Goal: Information Seeking & Learning: Learn about a topic

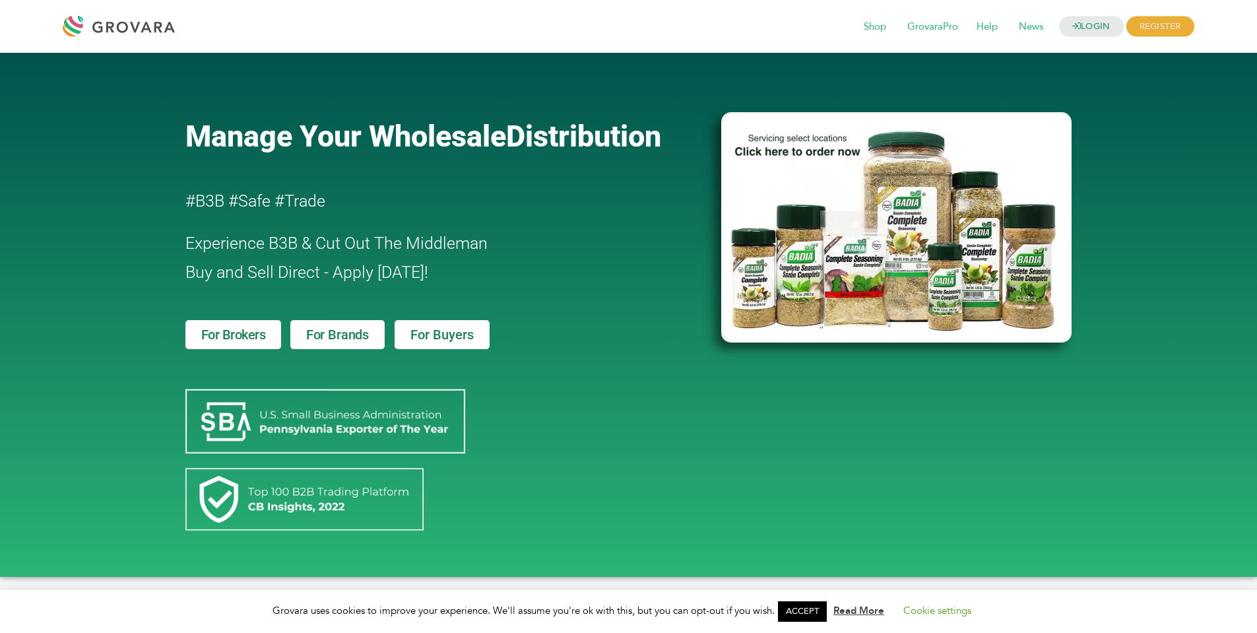
click at [612, 228] on div "Manage Your Wholesale Distribution #B3B #Safe #Trade Experience B3B & Cut Out T…" at bounding box center [447, 314] width 536 height 511
click at [319, 330] on span "For Brands" at bounding box center [337, 334] width 63 height 13
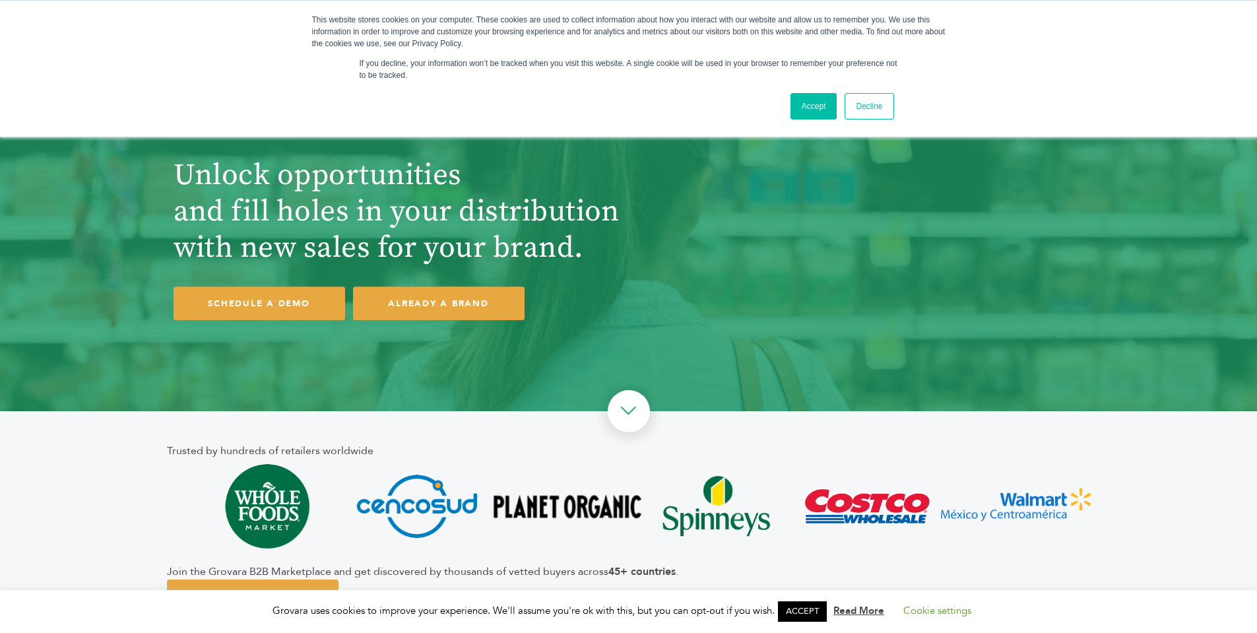
click at [808, 110] on link "Accept" at bounding box center [814, 106] width 47 height 26
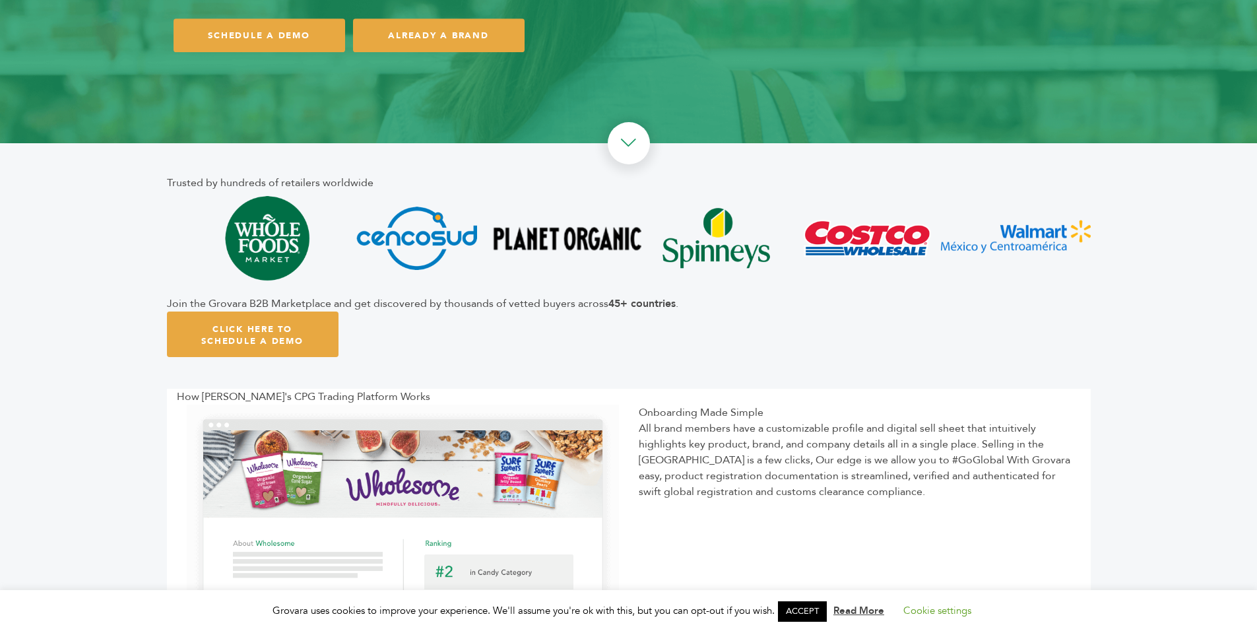
scroll to position [255, 0]
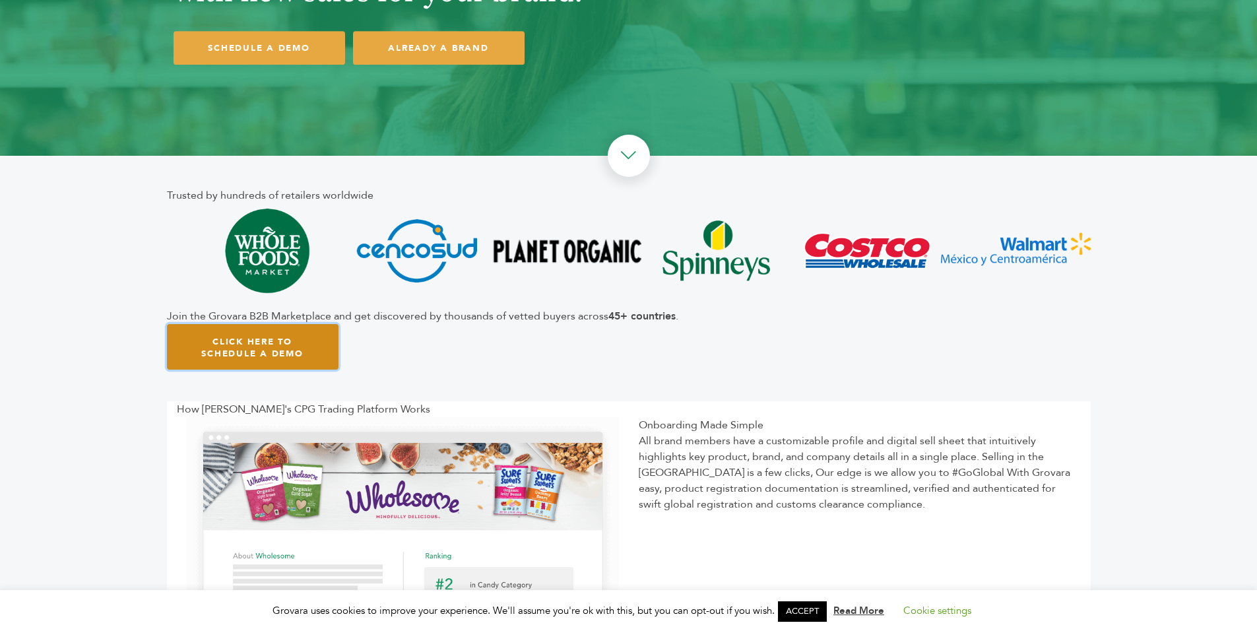
click at [299, 342] on link "Click Here To Schedule A Demo" at bounding box center [253, 347] width 172 height 46
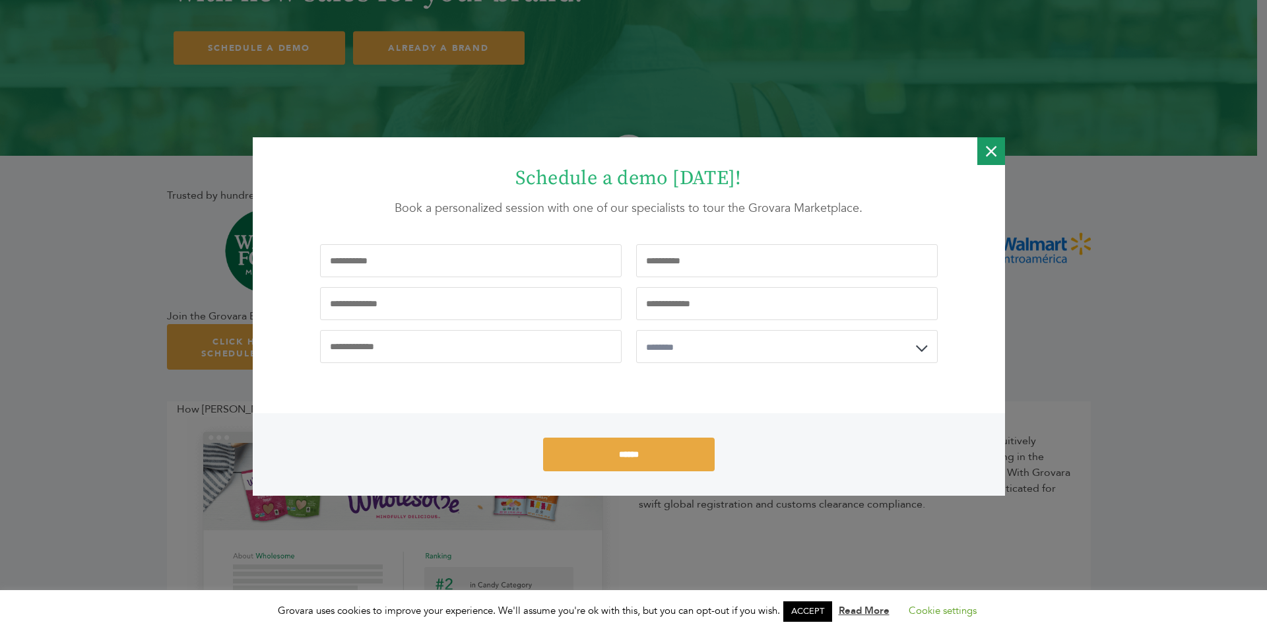
click at [991, 153] on icon "Close" at bounding box center [991, 151] width 11 height 28
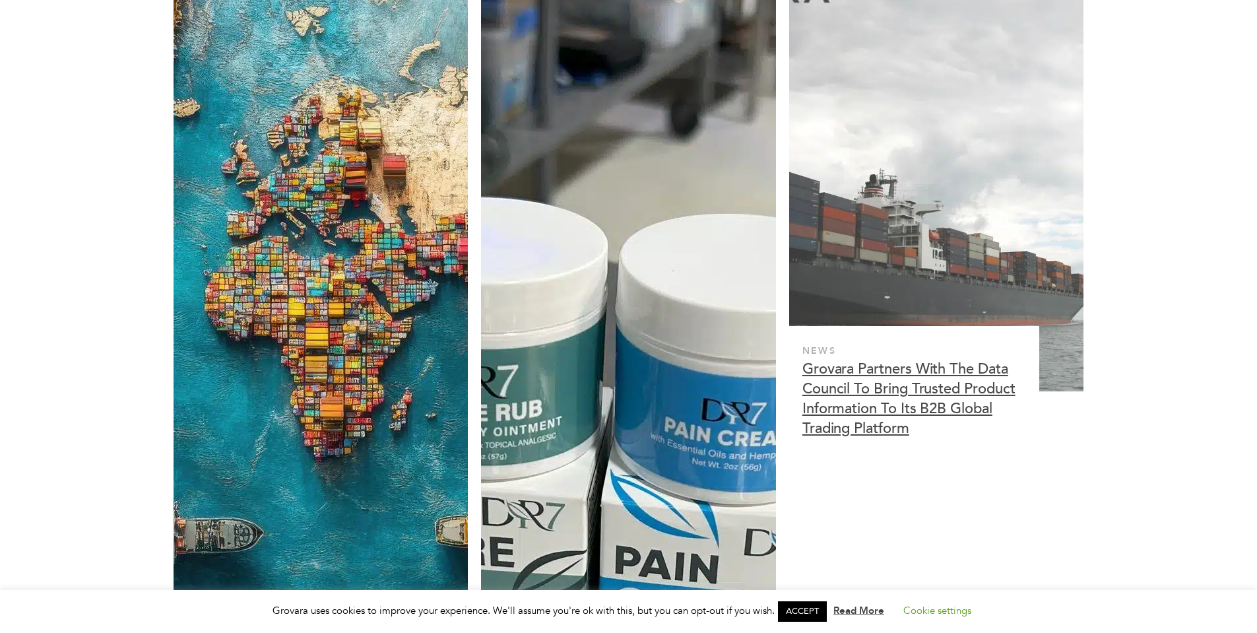
scroll to position [3216, 0]
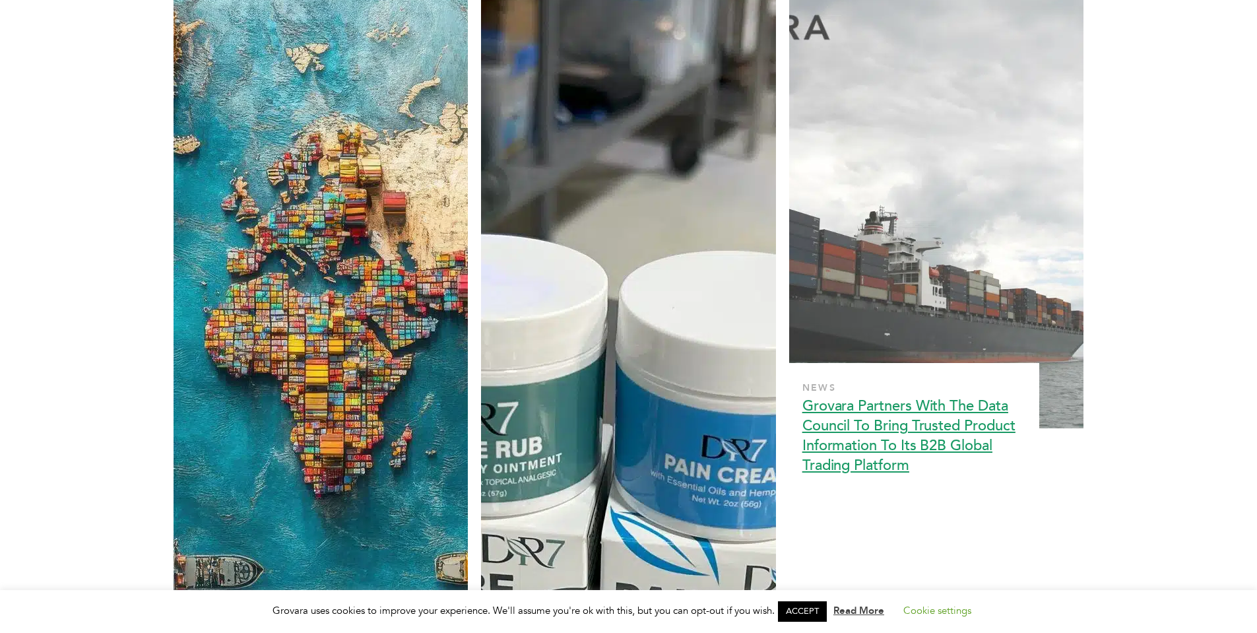
click at [866, 432] on h3 "Grovara Partners With The Data Council To Bring Trusted Product Information To …" at bounding box center [910, 435] width 216 height 79
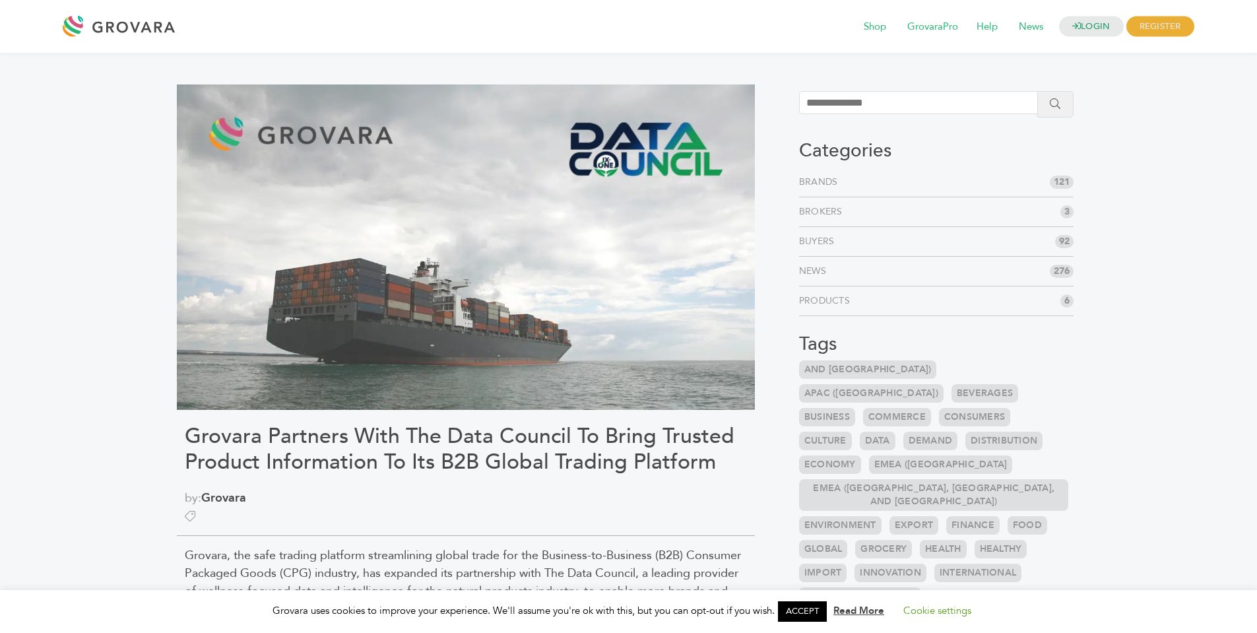
click at [1062, 181] on span "121" at bounding box center [1062, 182] width 24 height 13
click at [824, 182] on link "Brands" at bounding box center [821, 182] width 44 height 13
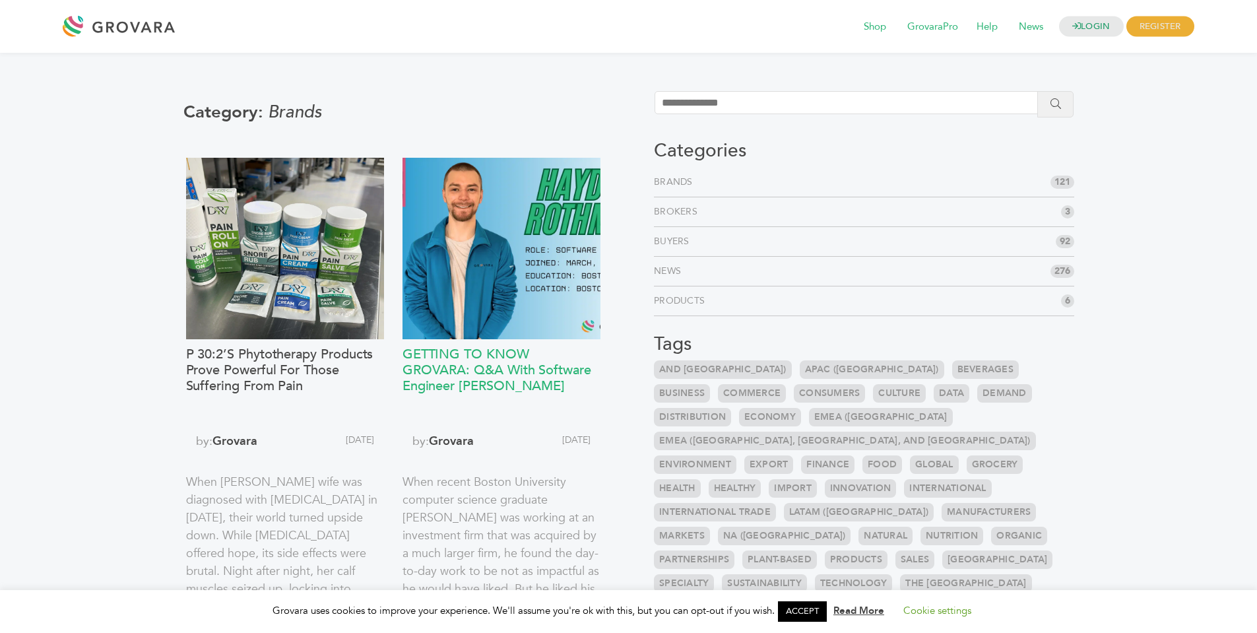
click at [451, 354] on h3 "GETTING TO KNOW GROVARA: Q&A With Software Engineer Hayden Rothman" at bounding box center [502, 385] width 198 height 79
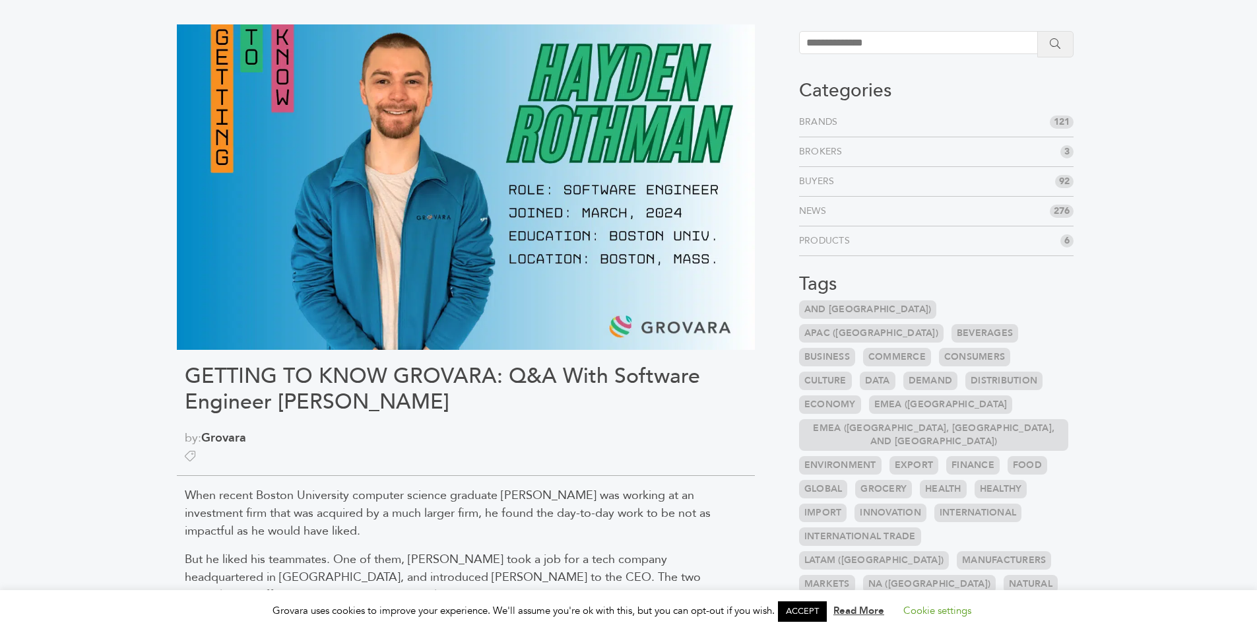
scroll to position [36, 0]
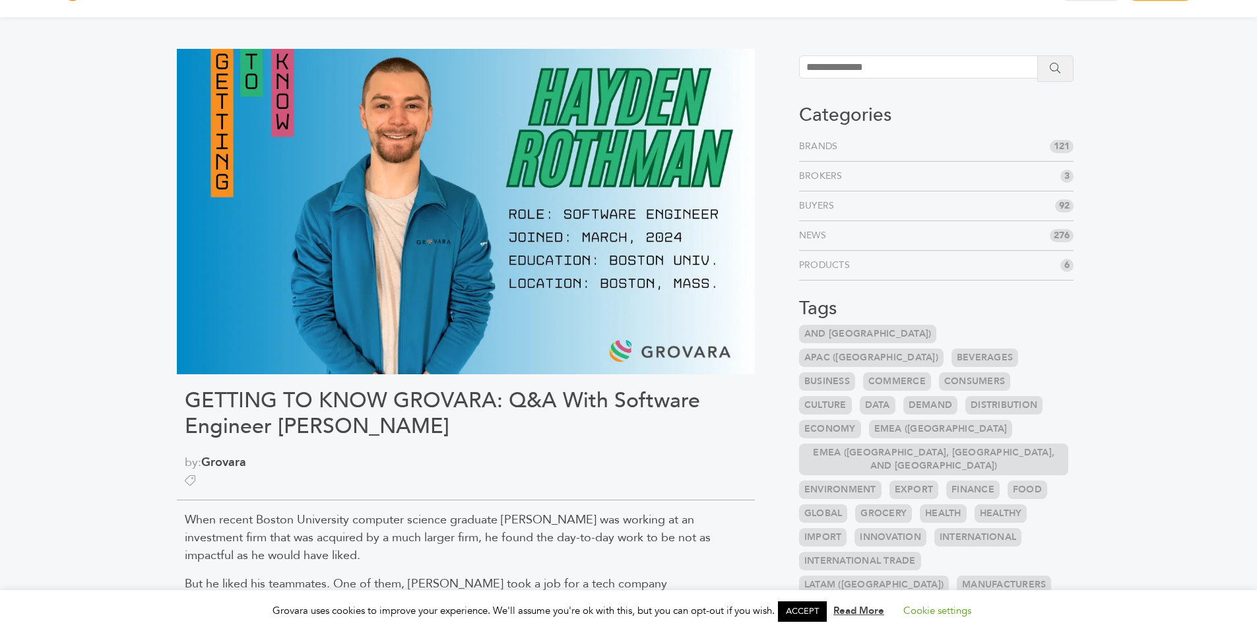
click at [449, 228] on img at bounding box center [466, 211] width 578 height 325
